Goal: Information Seeking & Learning: Learn about a topic

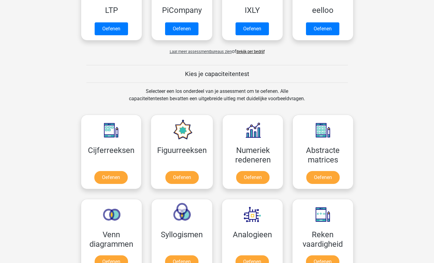
scroll to position [129, 0]
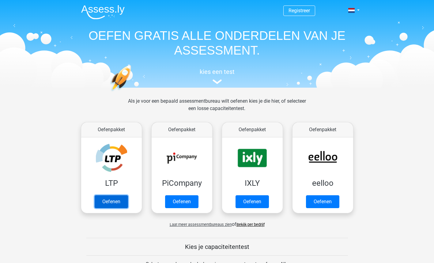
click at [111, 201] on link "Oefenen" at bounding box center [111, 201] width 33 height 13
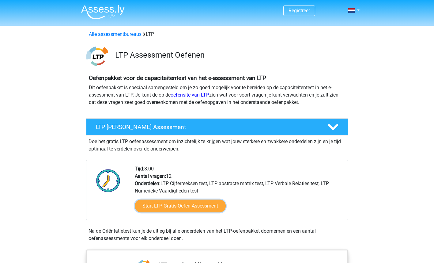
click at [204, 209] on link "Start LTP Gratis Oefen Assessment" at bounding box center [180, 205] width 91 height 13
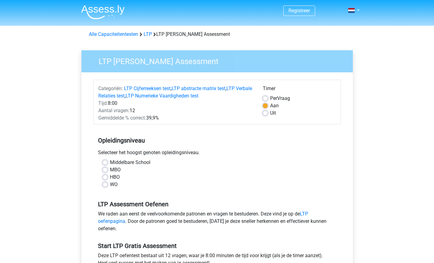
click at [110, 168] on label "MBO" at bounding box center [115, 169] width 11 height 7
click at [104, 168] on input "MBO" at bounding box center [105, 169] width 5 height 6
radio input "true"
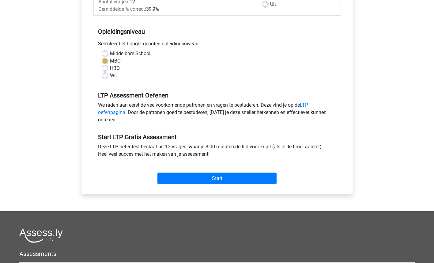
scroll to position [117, 0]
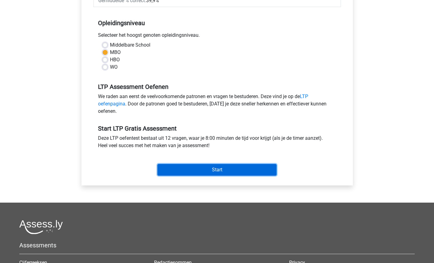
click at [231, 171] on input "Start" at bounding box center [216, 170] width 119 height 12
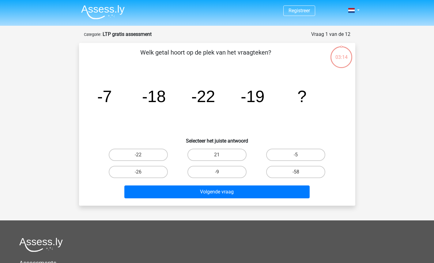
click at [223, 171] on label "-9" at bounding box center [216, 172] width 59 height 12
click at [221, 172] on input "-9" at bounding box center [219, 174] width 4 height 4
radio input "true"
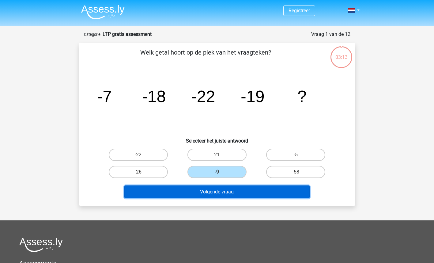
click at [239, 192] on button "Volgende vraag" at bounding box center [216, 191] width 185 height 13
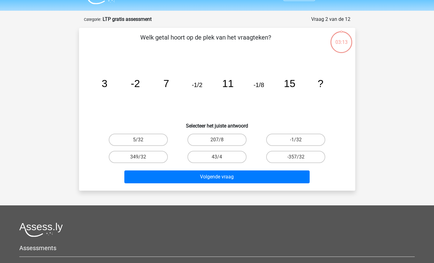
scroll to position [31, 0]
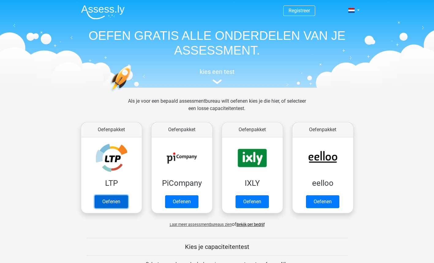
click at [120, 201] on link "Oefenen" at bounding box center [111, 201] width 33 height 13
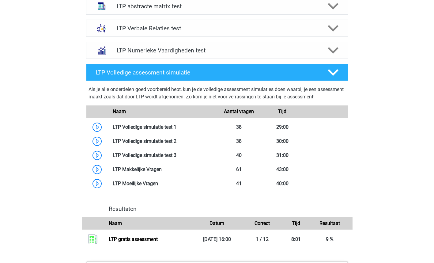
scroll to position [440, 0]
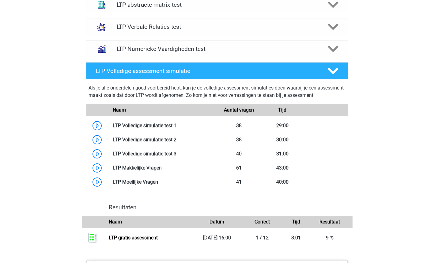
click at [318, 77] on div "LTP Volledige assessment simulatie" at bounding box center [217, 70] width 262 height 17
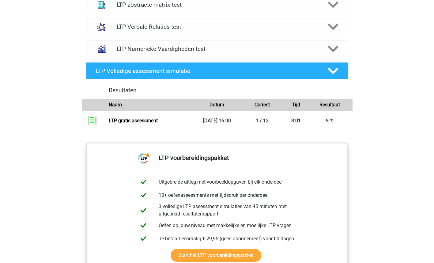
click at [384, 123] on div "Registreer Nederlands" at bounding box center [217, 7] width 434 height 895
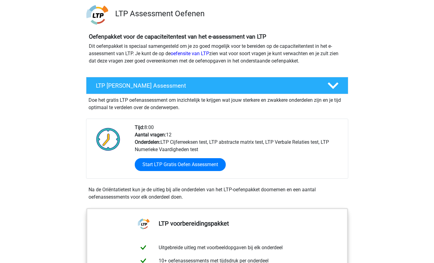
scroll to position [0, 0]
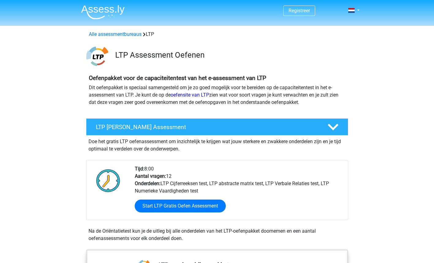
click at [203, 209] on link "Start LTP Gratis Oefen Assessment" at bounding box center [180, 205] width 91 height 13
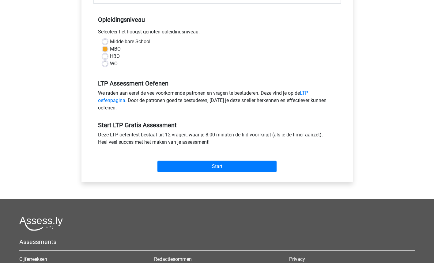
scroll to position [121, 0]
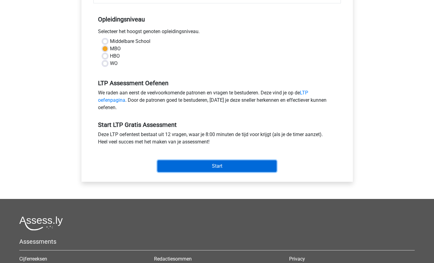
click at [243, 167] on input "Start" at bounding box center [216, 166] width 119 height 12
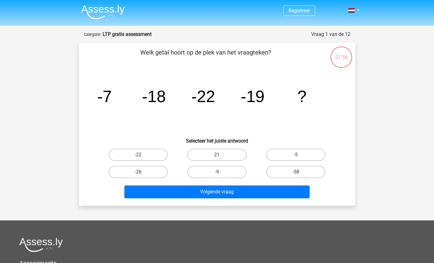
click at [221, 172] on label "-9" at bounding box center [216, 172] width 59 height 12
click at [221, 172] on input "-9" at bounding box center [219, 174] width 4 height 4
radio input "true"
click at [259, 191] on button "Volgende vraag" at bounding box center [216, 191] width 185 height 13
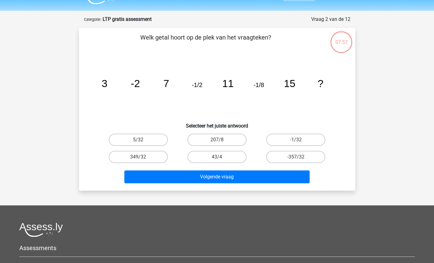
scroll to position [31, 0]
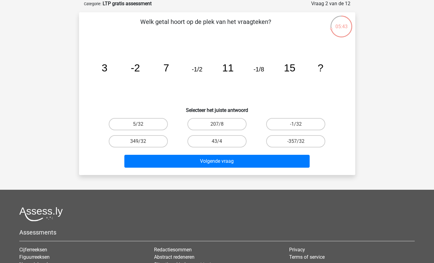
click at [303, 121] on label "-1/32" at bounding box center [295, 124] width 59 height 12
click at [300, 124] on input "-1/32" at bounding box center [298, 126] width 4 height 4
radio input "true"
click at [219, 166] on button "Volgende vraag" at bounding box center [216, 161] width 185 height 13
click at [229, 127] on label "25424" at bounding box center [216, 124] width 59 height 12
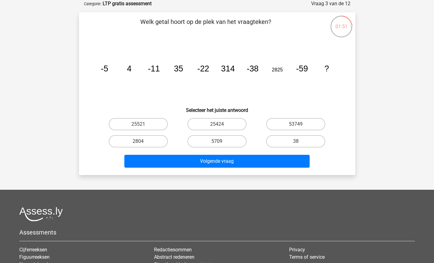
click at [221, 127] on input "25424" at bounding box center [219, 126] width 4 height 4
radio input "true"
click at [257, 163] on button "Volgende vraag" at bounding box center [216, 161] width 185 height 13
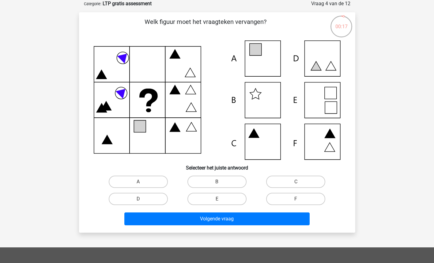
click at [329, 105] on icon at bounding box center [331, 108] width 12 height 12
click at [220, 199] on input "E" at bounding box center [219, 201] width 4 height 4
radio input "true"
click at [211, 221] on button "Volgende vraag" at bounding box center [216, 218] width 185 height 13
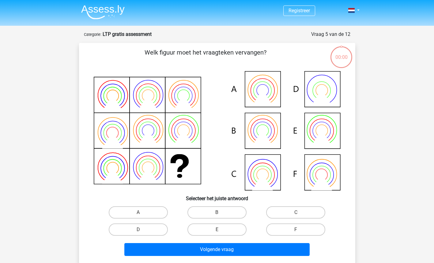
scroll to position [31, 0]
